Goal: Task Accomplishment & Management: Manage account settings

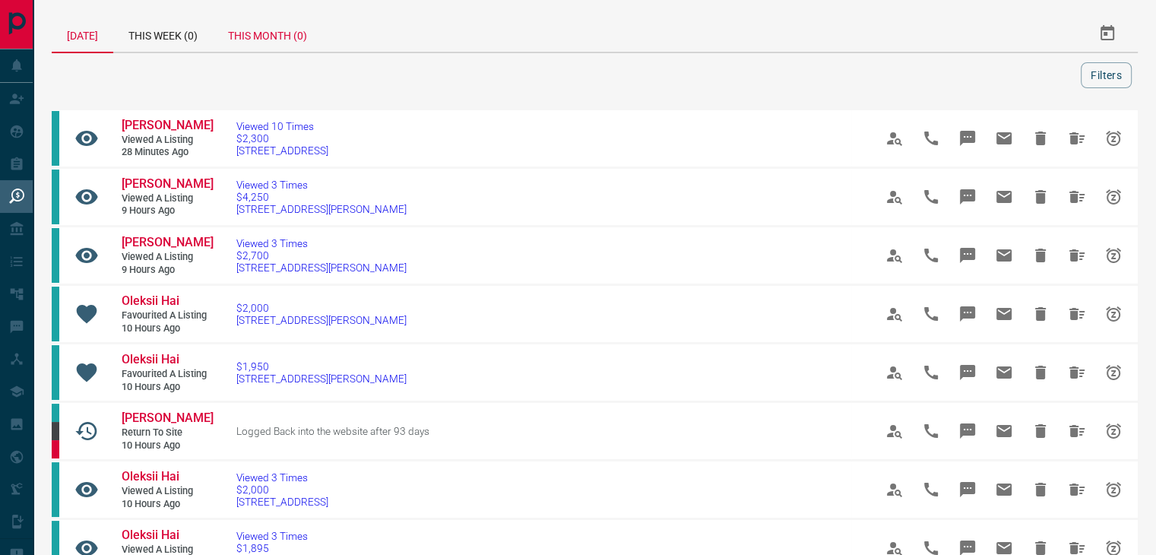
click at [280, 38] on div "This Month (0)" at bounding box center [267, 33] width 109 height 36
click at [164, 36] on div "This Week (0)" at bounding box center [163, 33] width 100 height 36
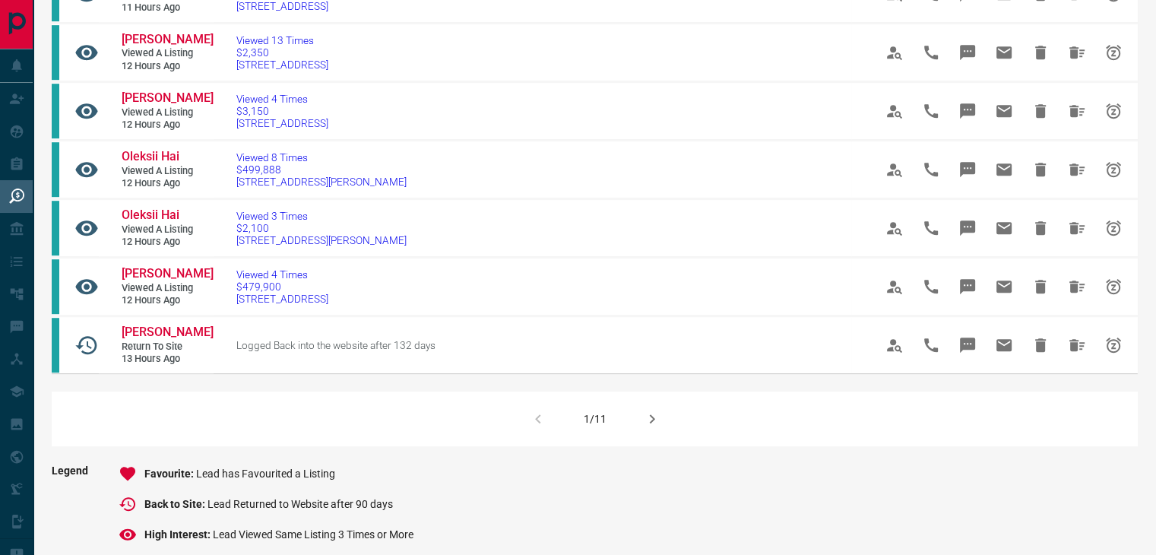
scroll to position [912, 0]
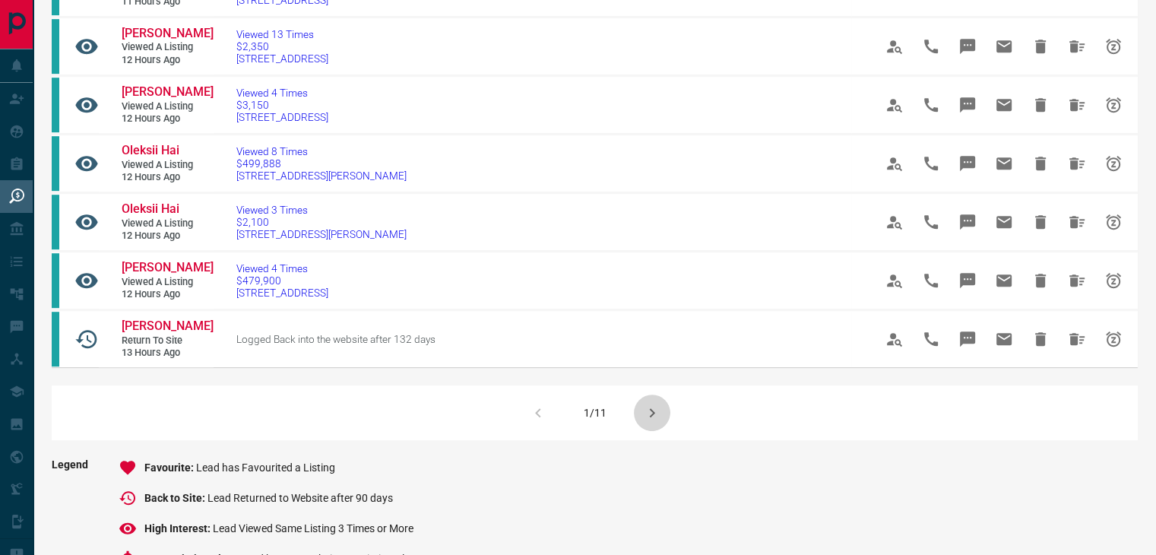
click at [654, 422] on icon "button" at bounding box center [652, 413] width 18 height 18
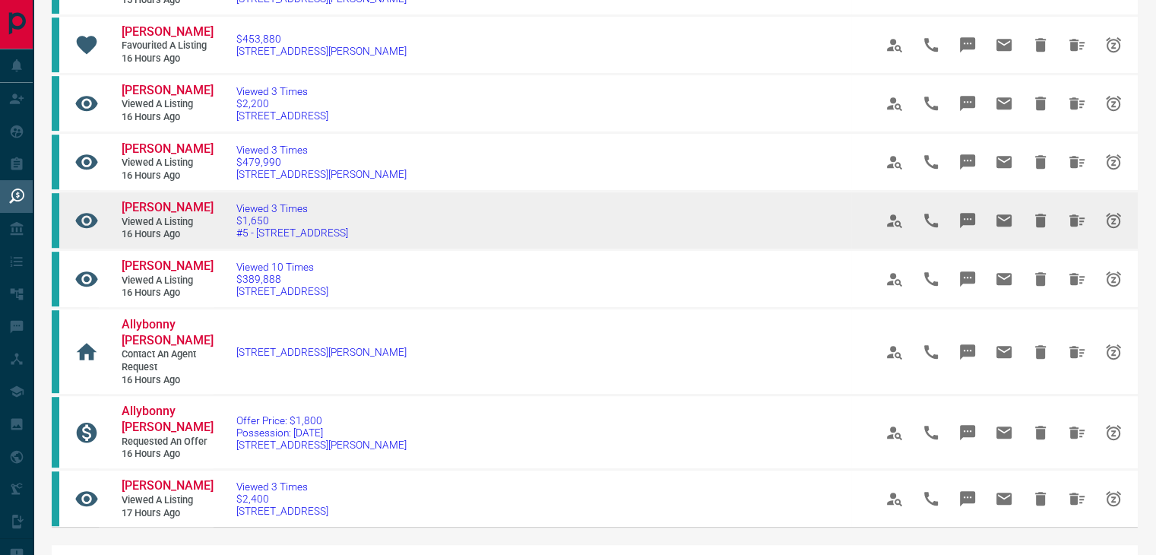
scroll to position [988, 0]
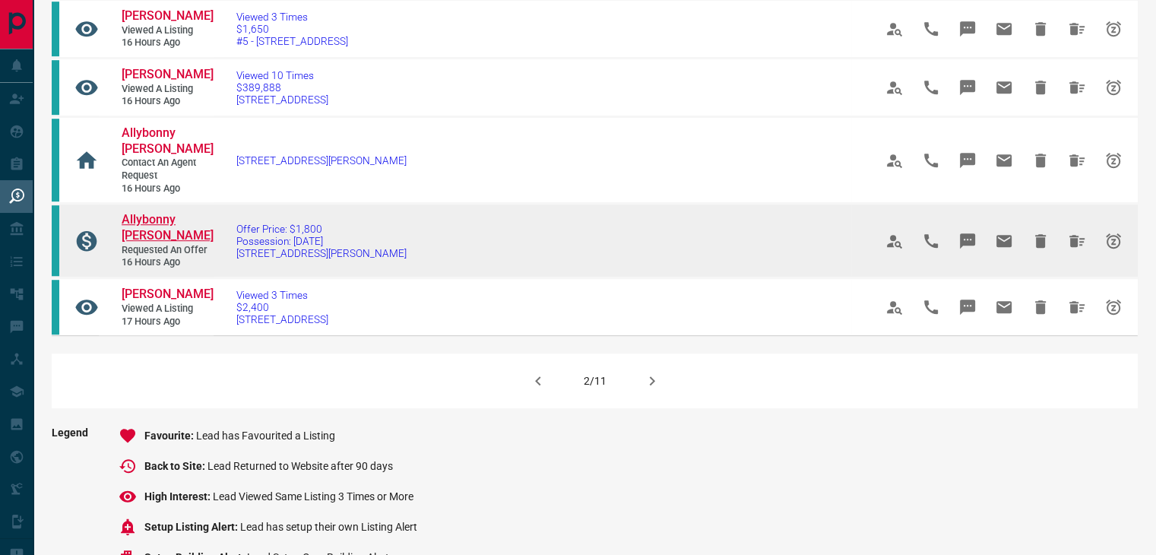
click at [163, 242] on span "Allybonny [PERSON_NAME]" at bounding box center [168, 227] width 92 height 30
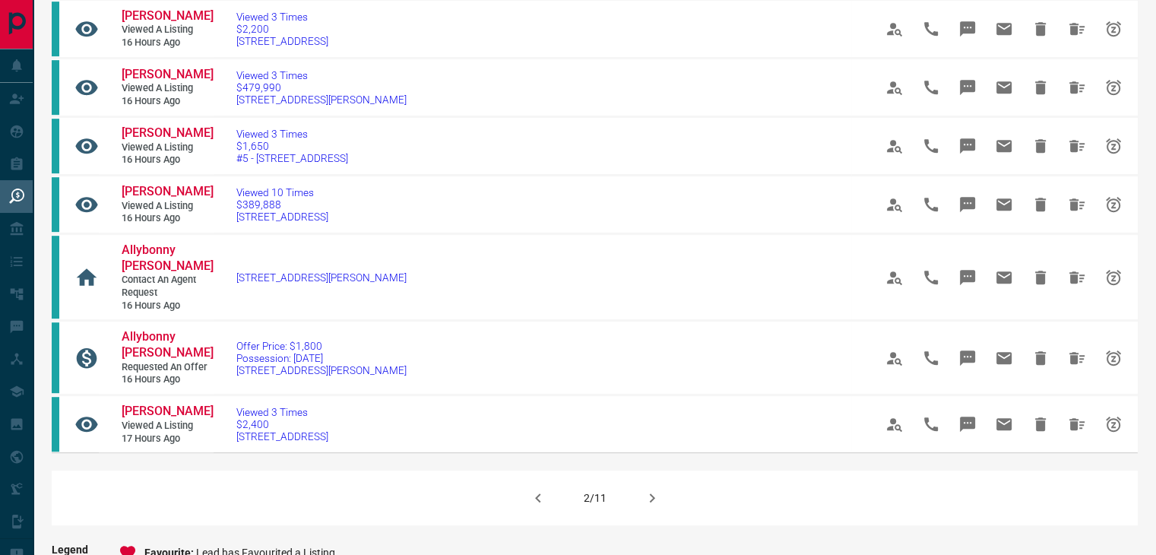
scroll to position [836, 0]
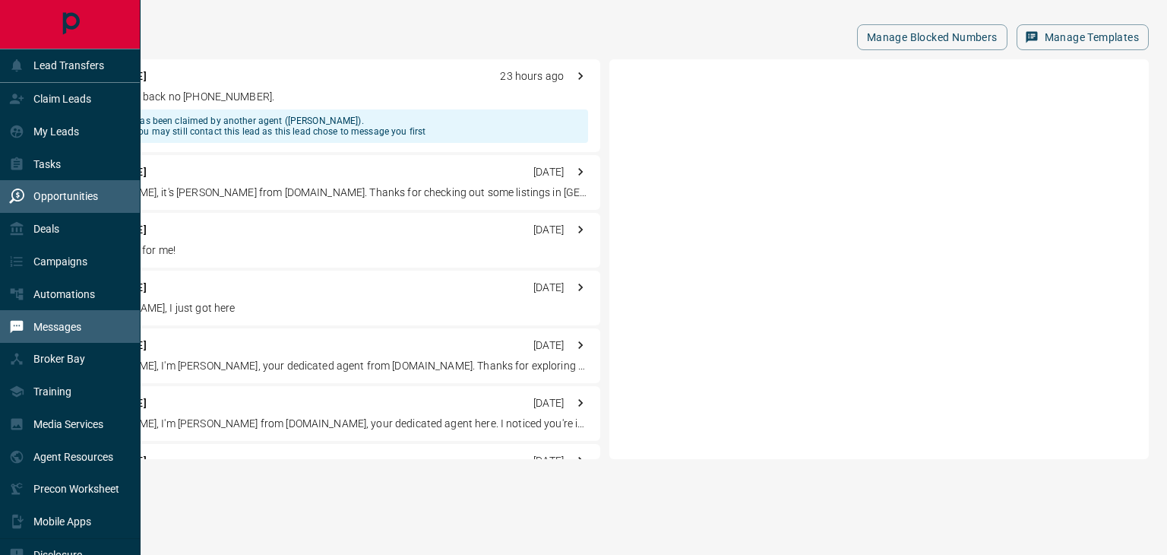
click at [63, 189] on div "Opportunities" at bounding box center [53, 196] width 89 height 25
